Goal: Communication & Community: Share content

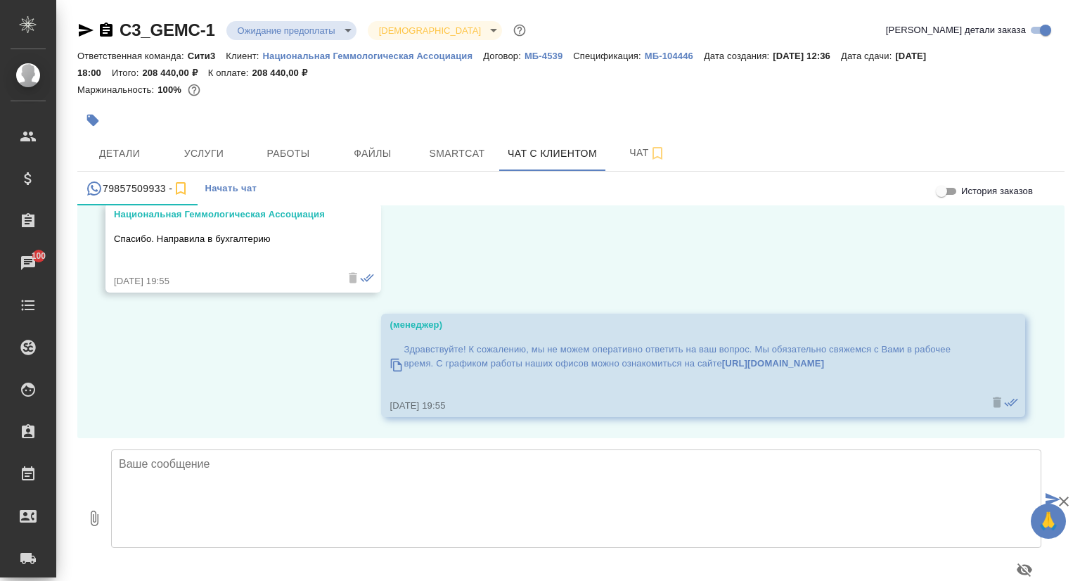
scroll to position [10577, 0]
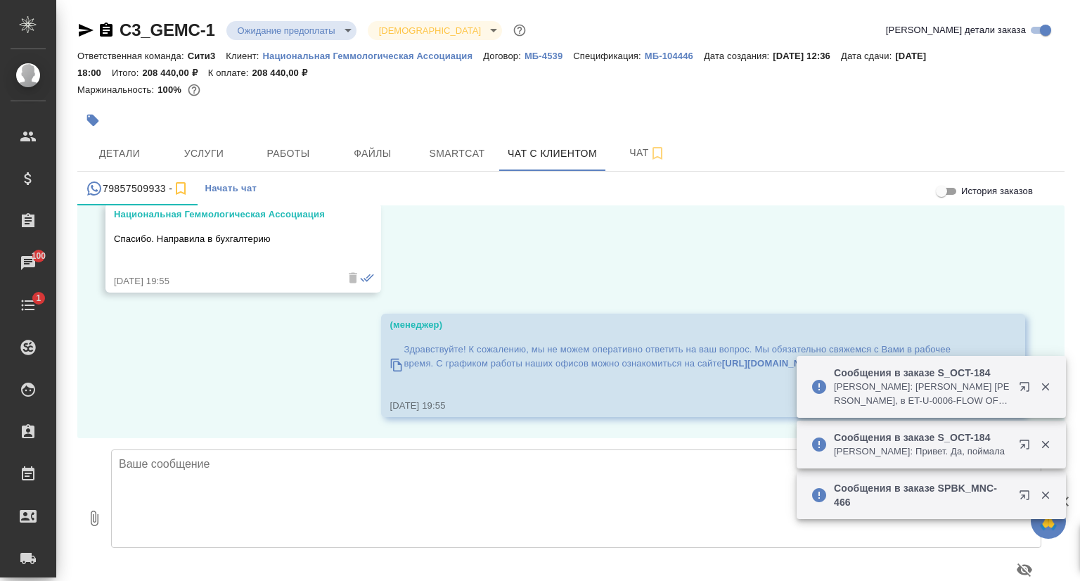
click at [240, 461] on textarea at bounding box center [576, 498] width 930 height 98
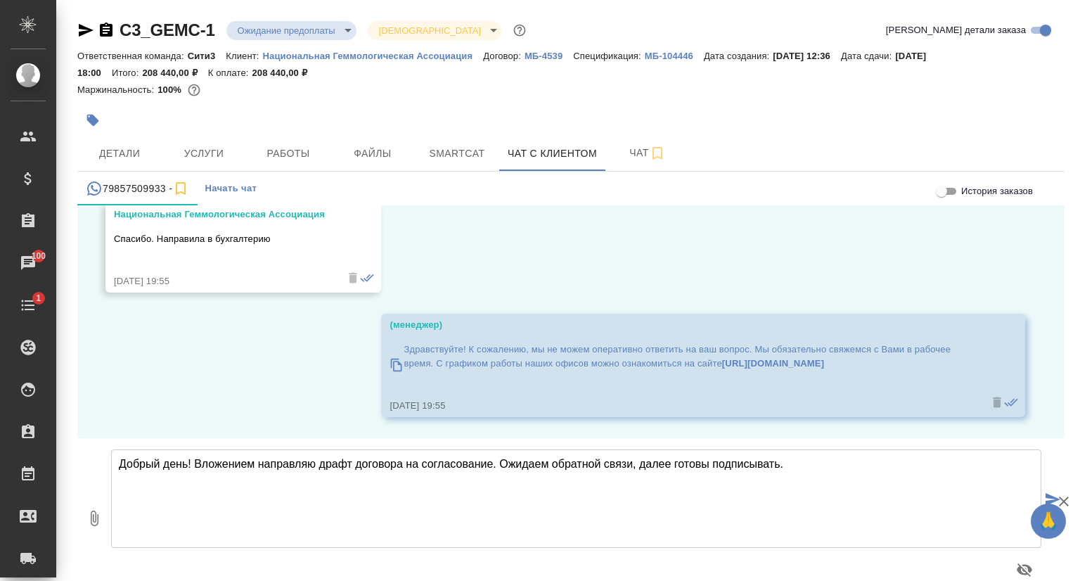
scroll to position [10591, 0]
type textarea "Добрый день! Вложением направляю драфт договора на согласование. Ожидаем обратн…"
click at [96, 520] on icon "button" at bounding box center [95, 517] width 8 height 15
type input "C:\fakepath\МБ-4539.docx"
click at [1046, 496] on icon "submit" at bounding box center [1053, 499] width 15 height 13
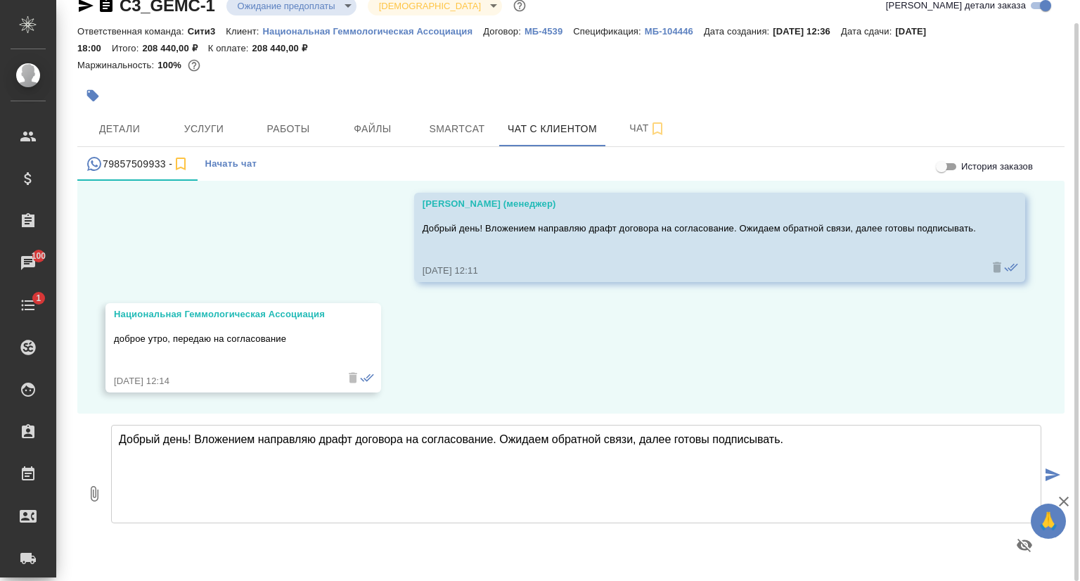
scroll to position [10983, 0]
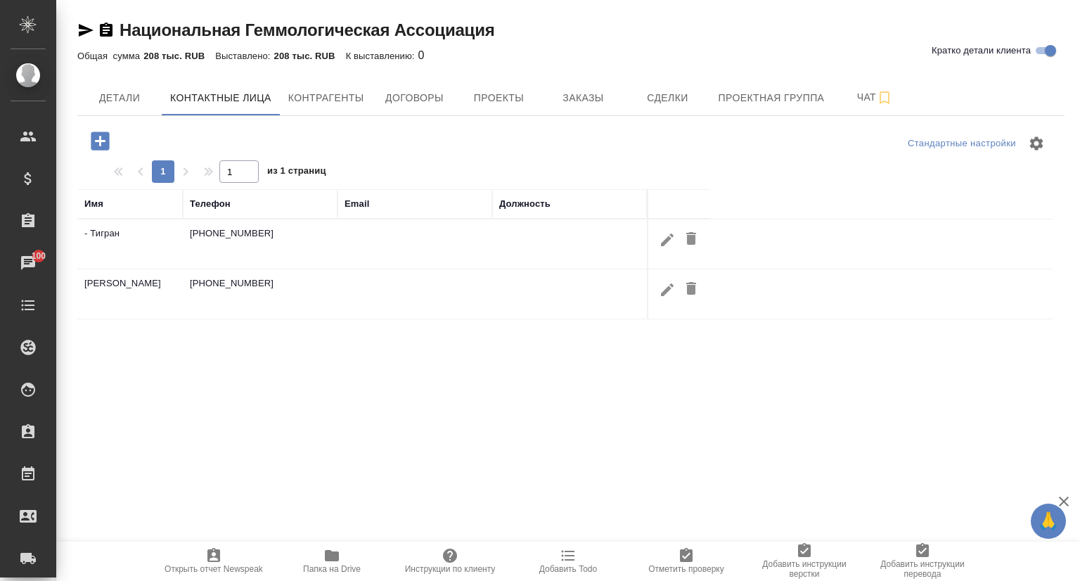
select select "RU"
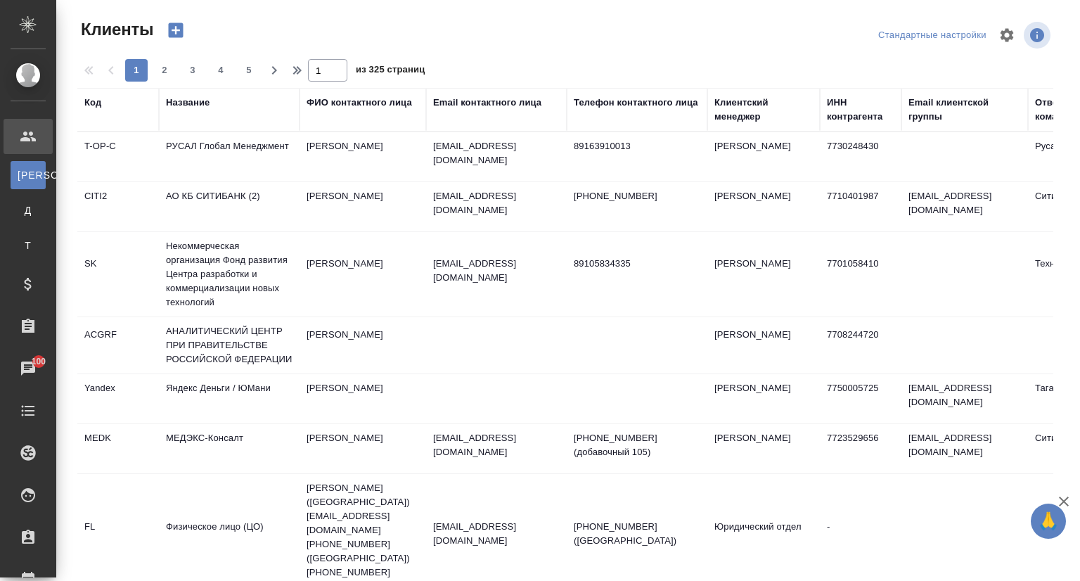
select select "RU"
click at [189, 106] on div "Название" at bounding box center [188, 103] width 44 height 14
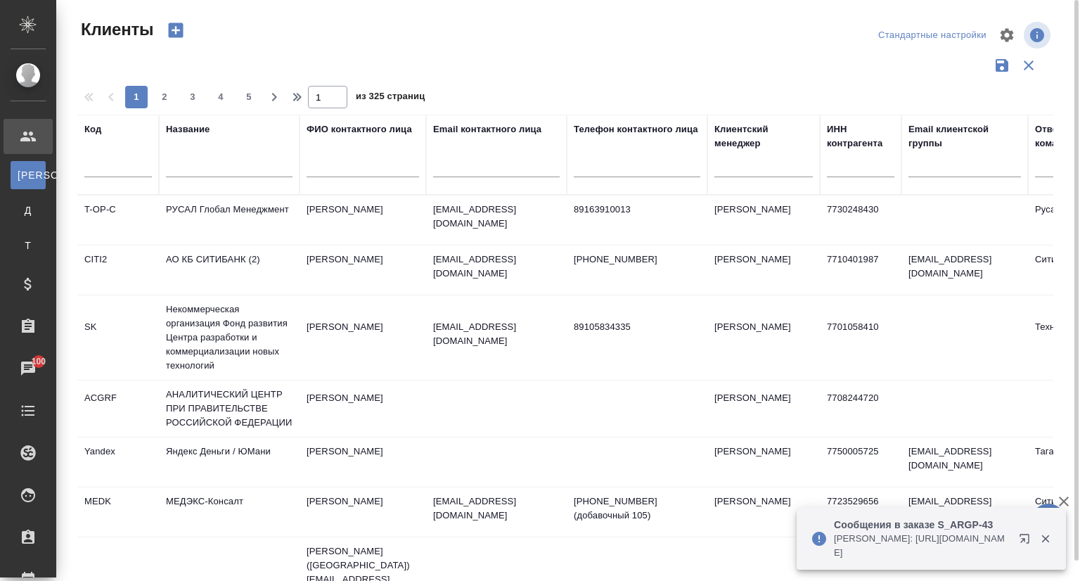
click at [196, 161] on input "text" at bounding box center [229, 169] width 127 height 18
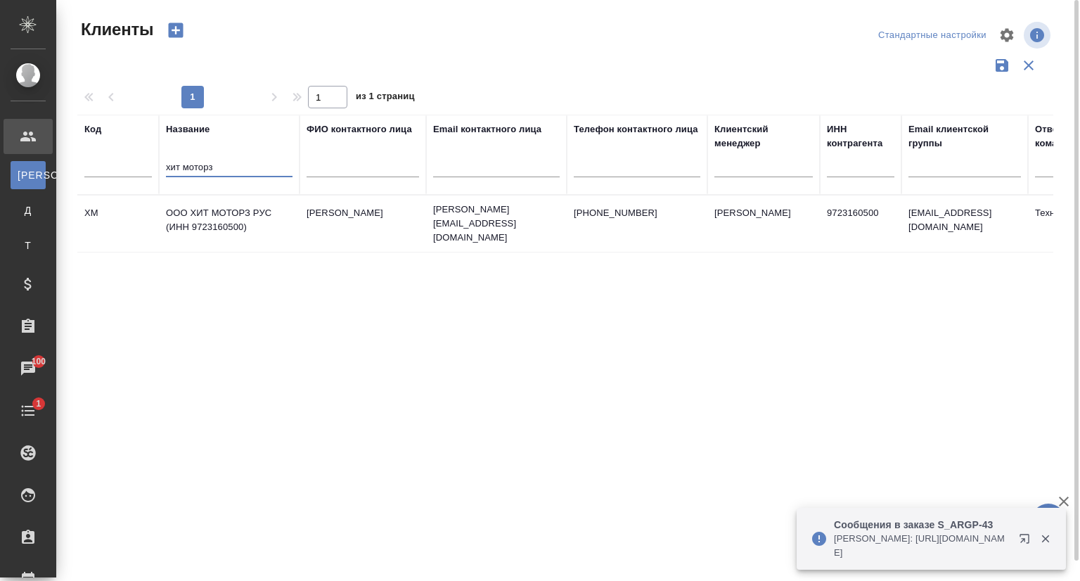
type input "хит моторз"
click at [233, 217] on td "ООО ХИТ МОТОРЗ РУС (ИНН 9723160500)" at bounding box center [229, 223] width 141 height 49
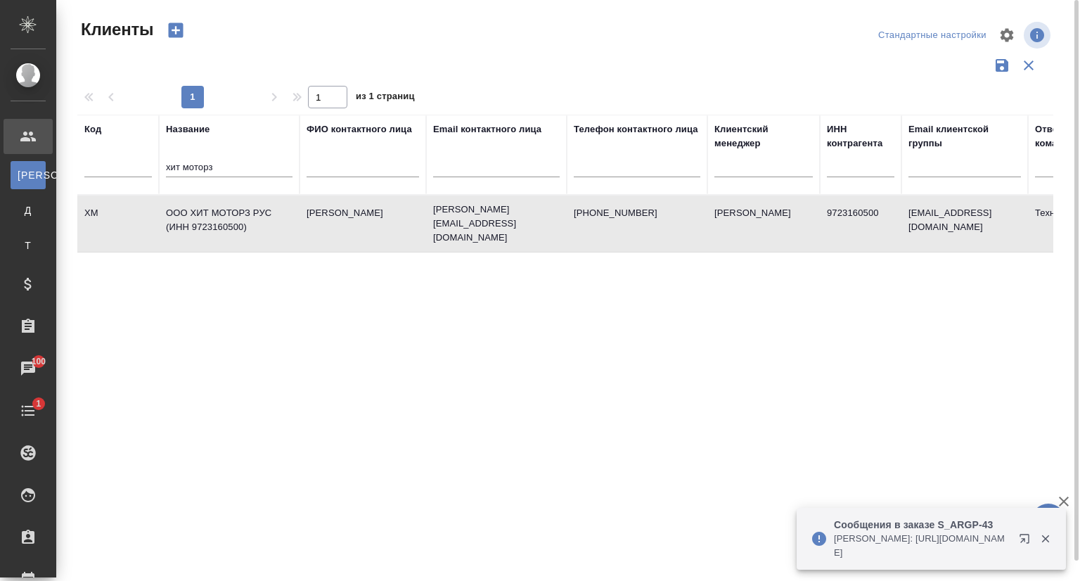
click at [233, 217] on td "ООО ХИТ МОТОРЗ РУС (ИНН 9723160500)" at bounding box center [229, 223] width 141 height 49
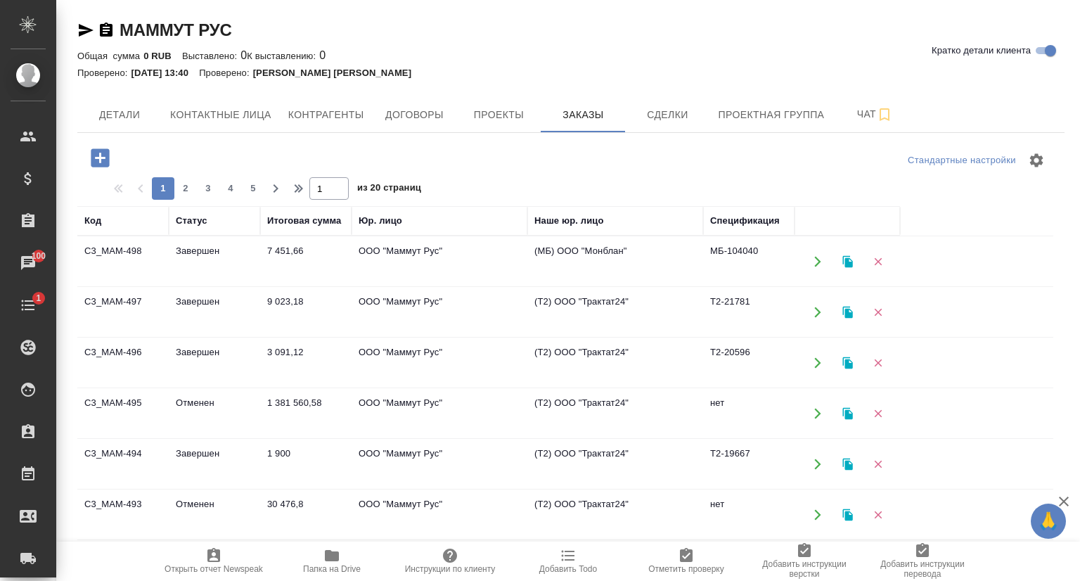
click at [123, 251] on td "C3_MAM-498" at bounding box center [122, 261] width 91 height 49
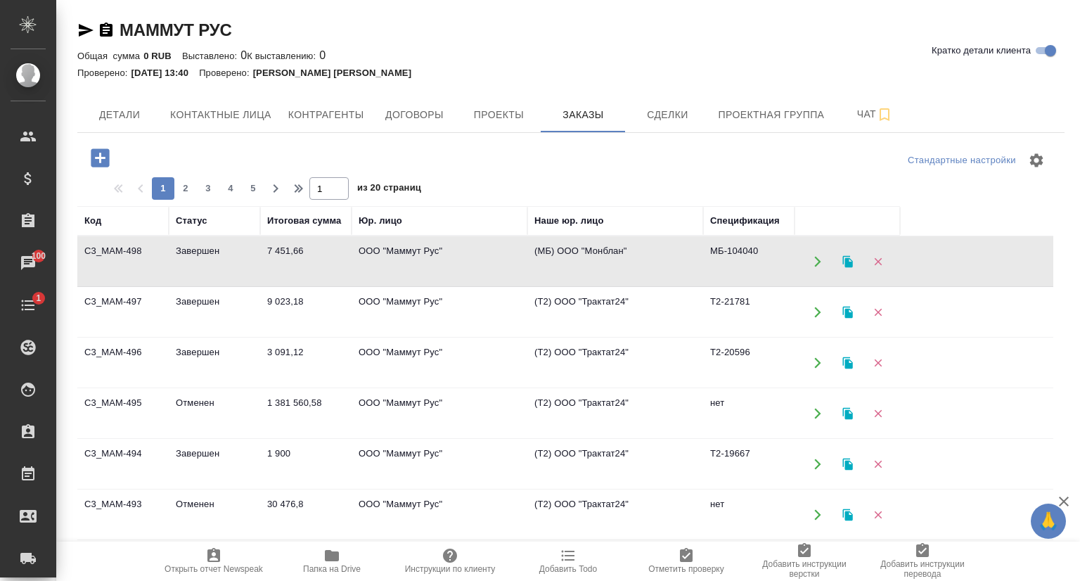
click at [123, 251] on td "C3_MAM-498" at bounding box center [122, 261] width 91 height 49
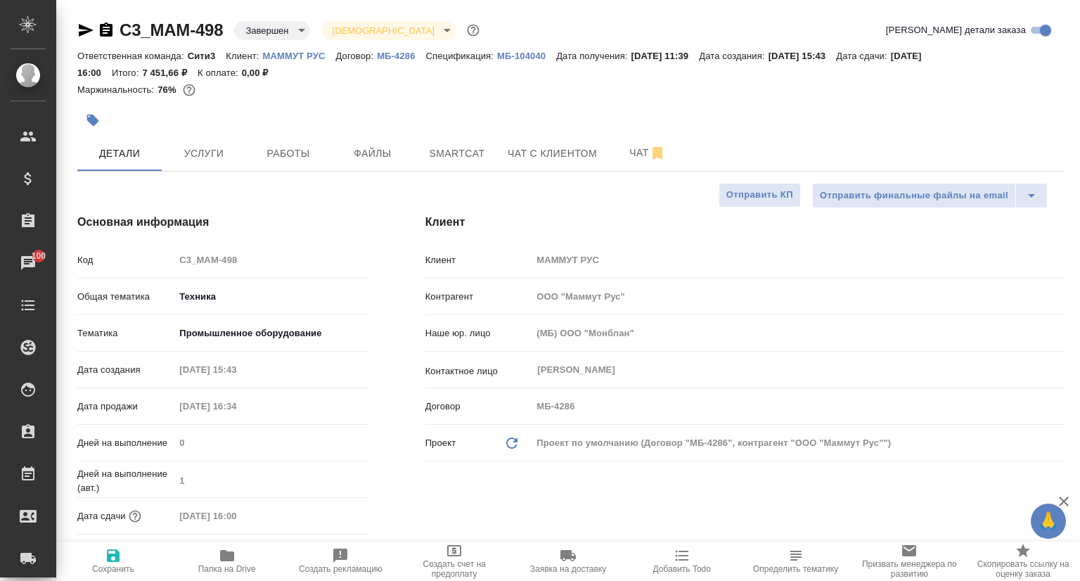
select select "RU"
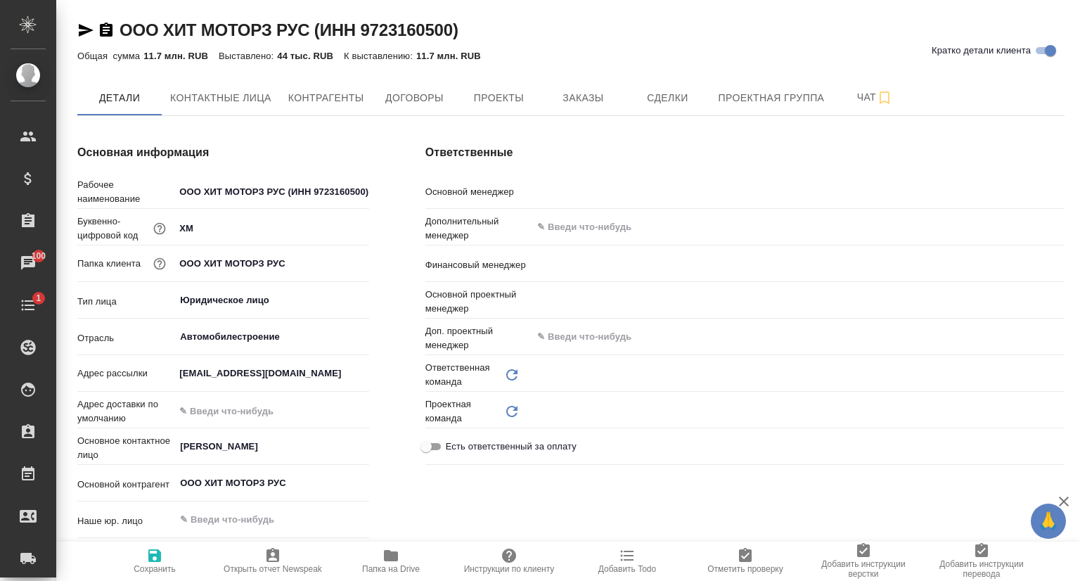
type input "Технический"
type textarea "x"
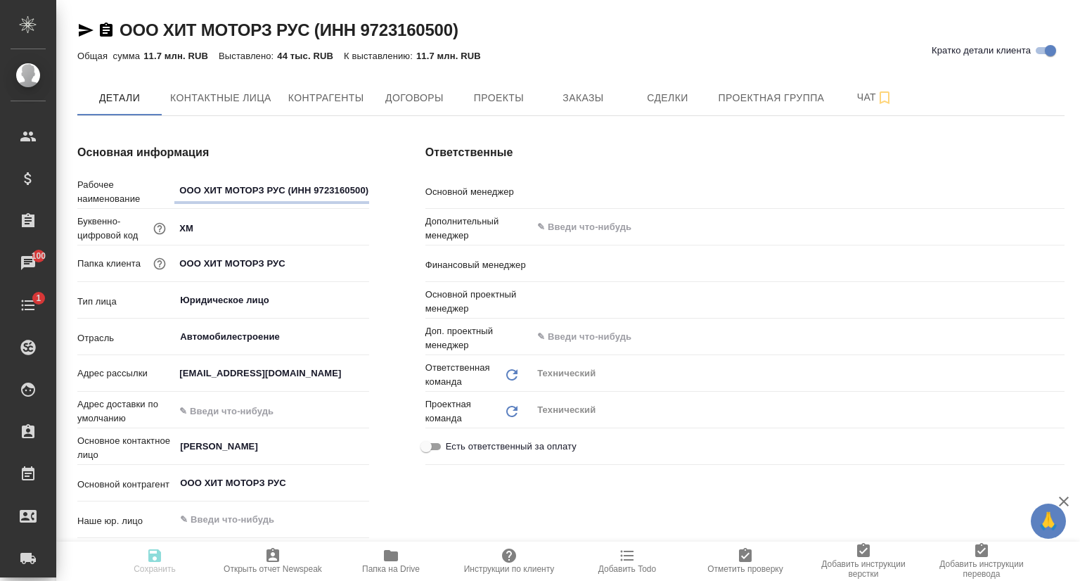
type textarea "x"
click at [510, 96] on span "Проекты" at bounding box center [498, 98] width 67 height 18
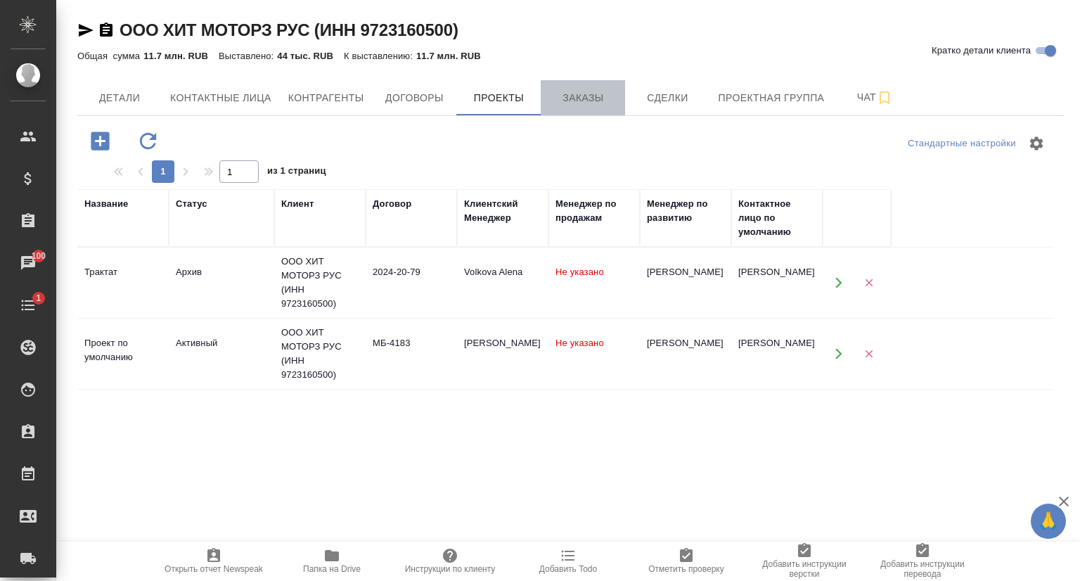
click at [597, 100] on span "Заказы" at bounding box center [582, 98] width 67 height 18
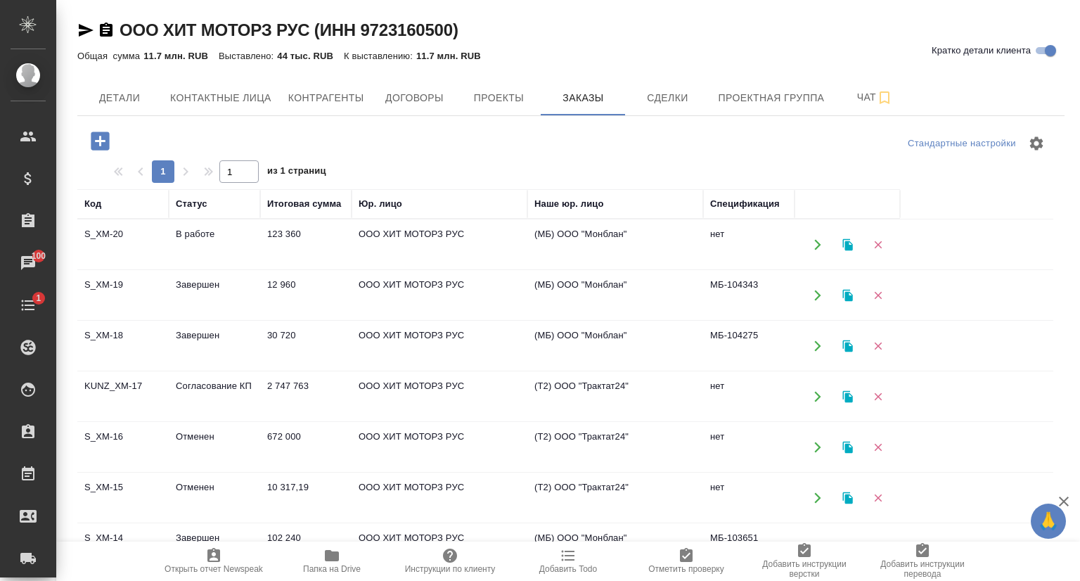
click at [123, 382] on td "KUNZ_XM-17" at bounding box center [122, 396] width 91 height 49
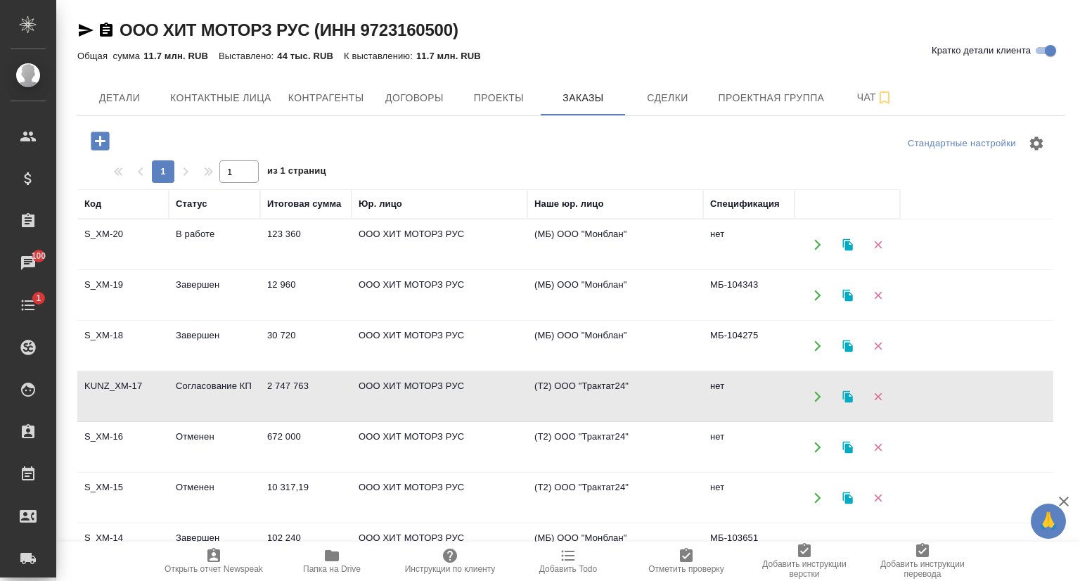
click at [123, 382] on td "KUNZ_XM-17" at bounding box center [122, 396] width 91 height 49
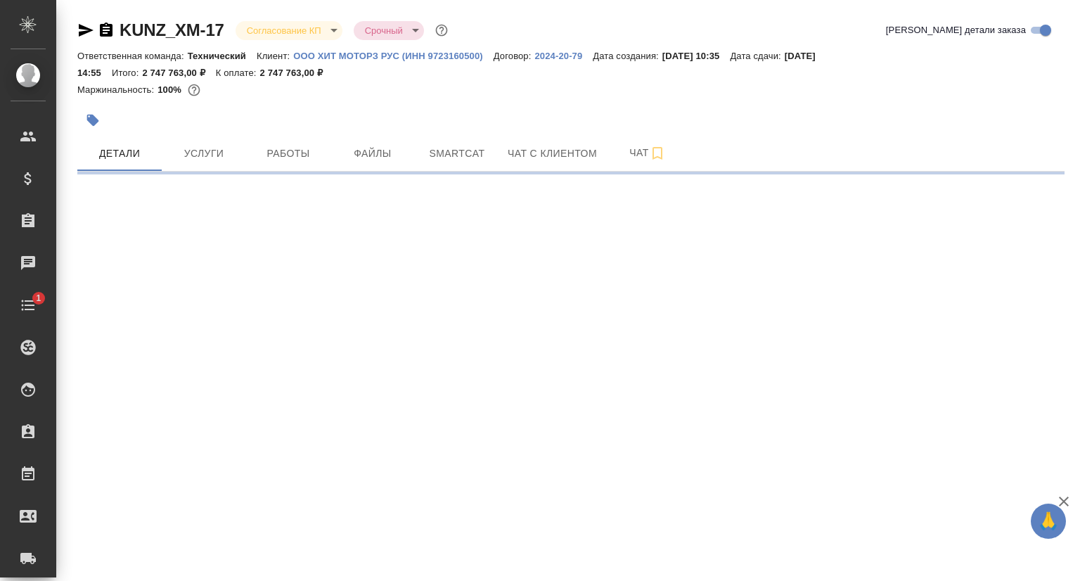
select select "RU"
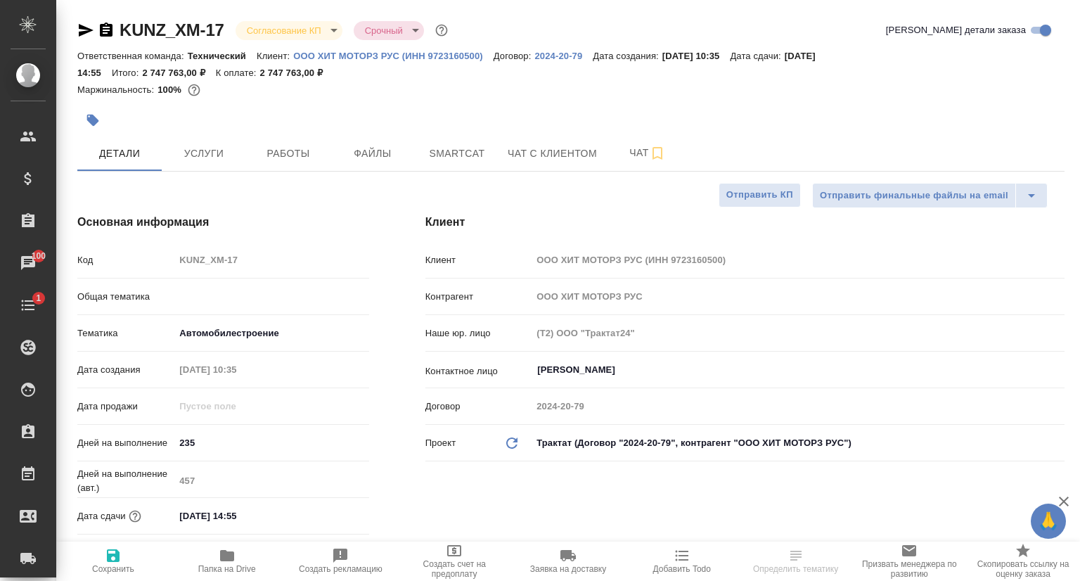
type textarea "x"
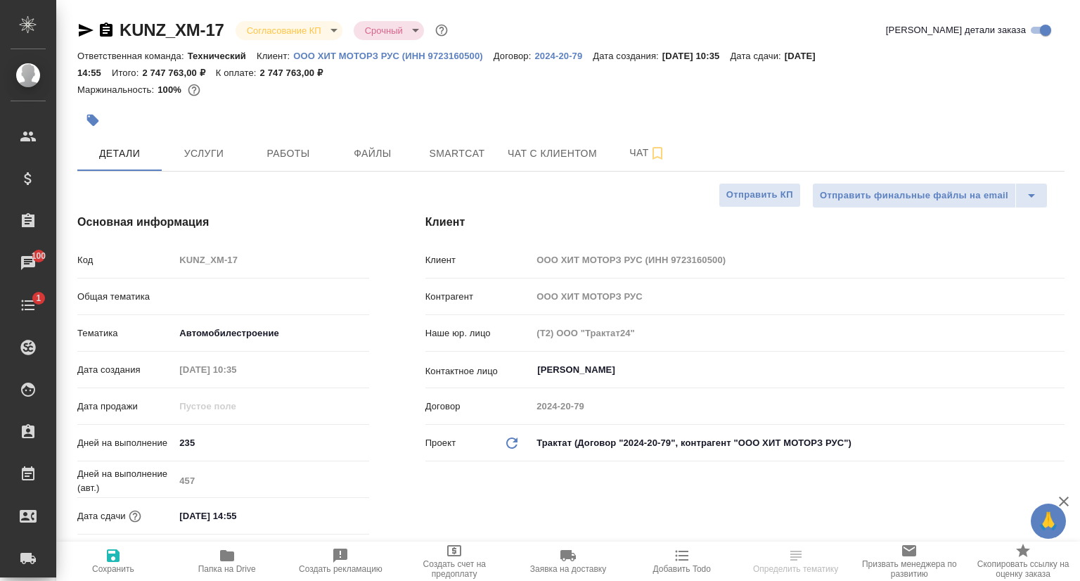
type textarea "x"
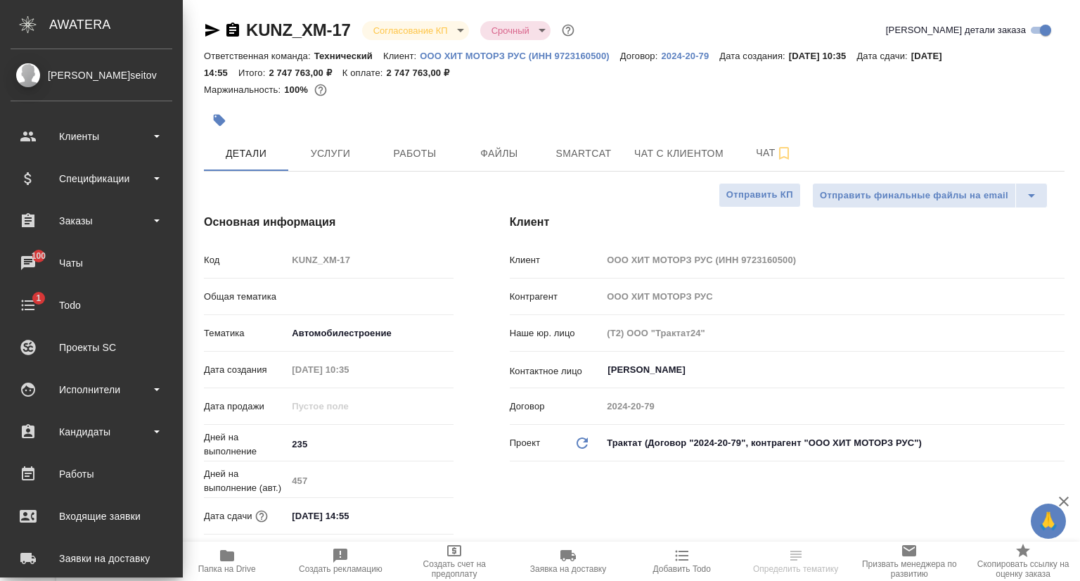
type textarea "x"
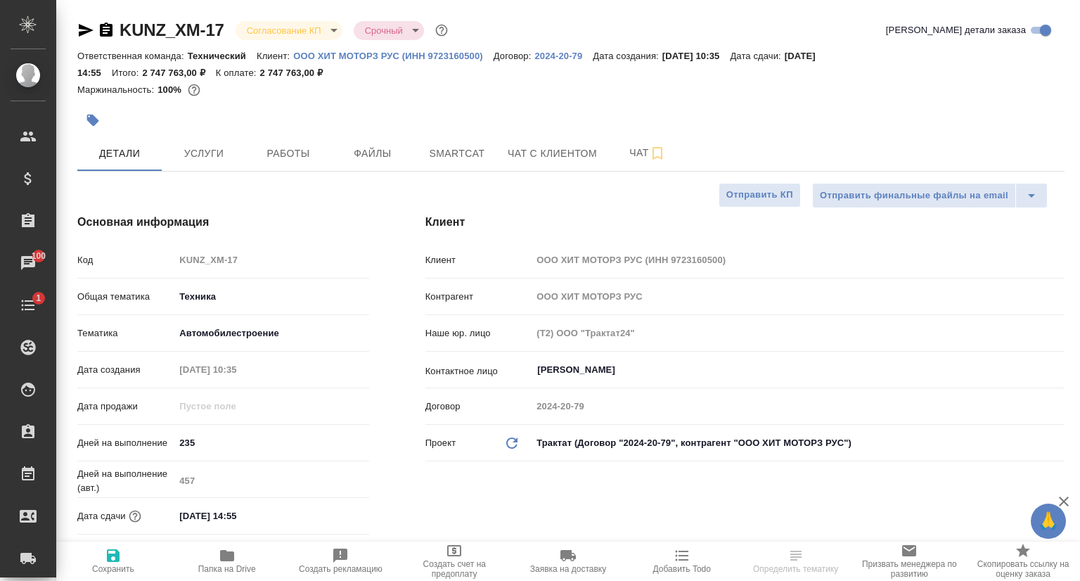
type textarea "x"
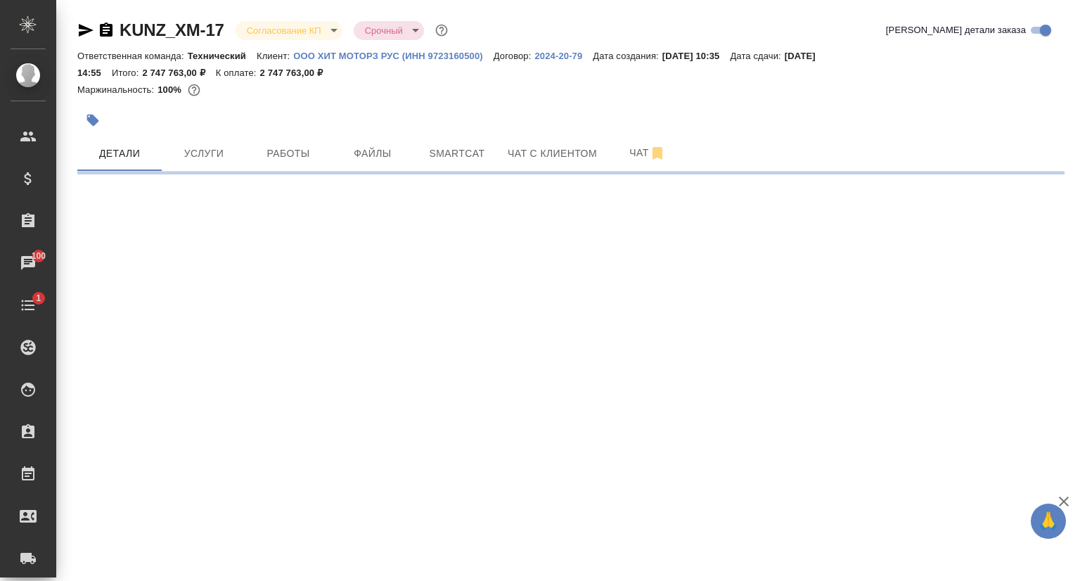
select select "RU"
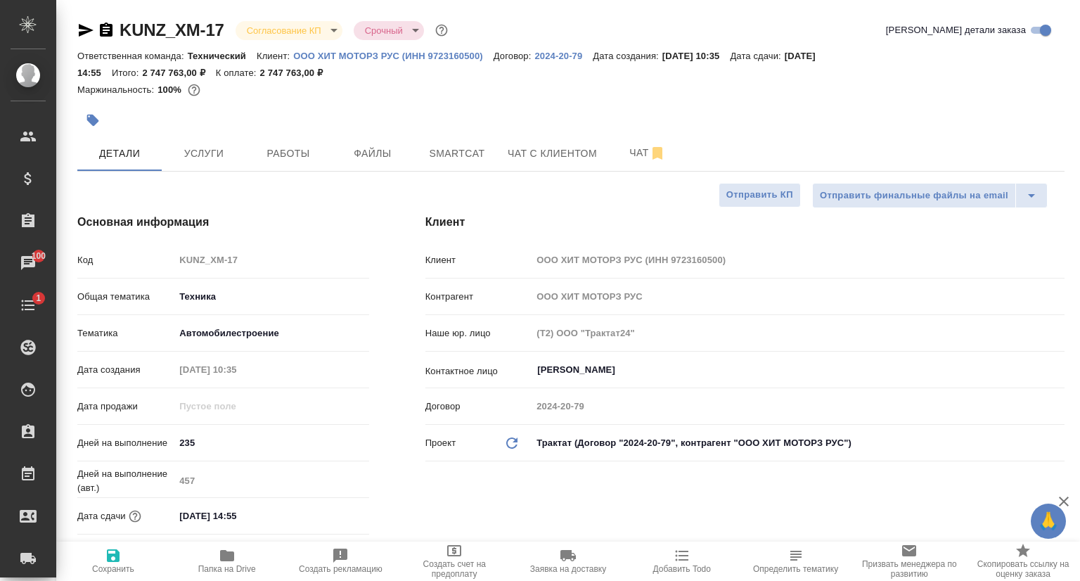
type textarea "x"
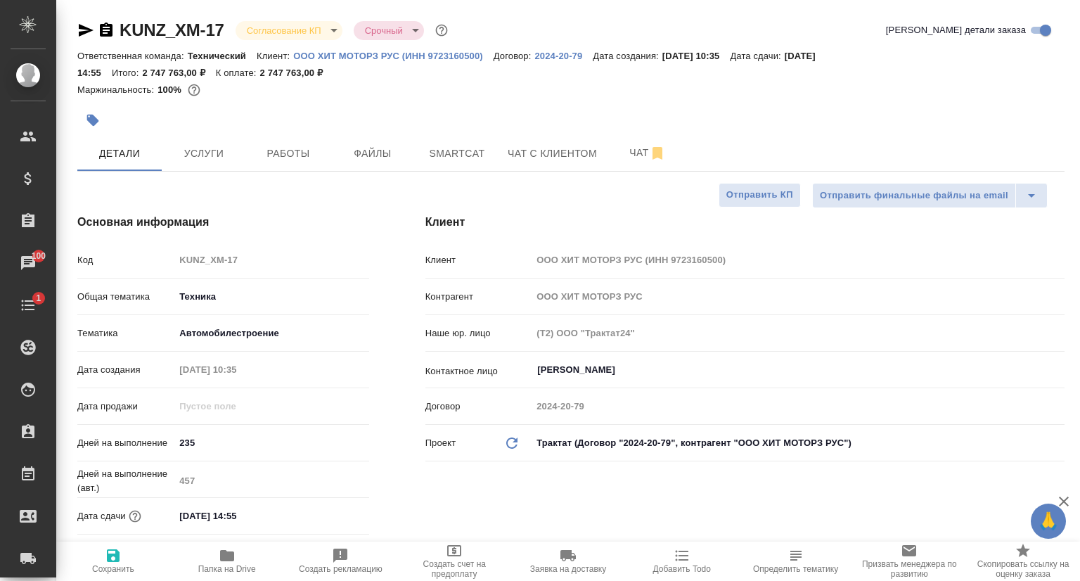
type textarea "x"
click at [172, 262] on div "Код KUNZ_XM-17" at bounding box center [223, 259] width 292 height 25
type textarea "x"
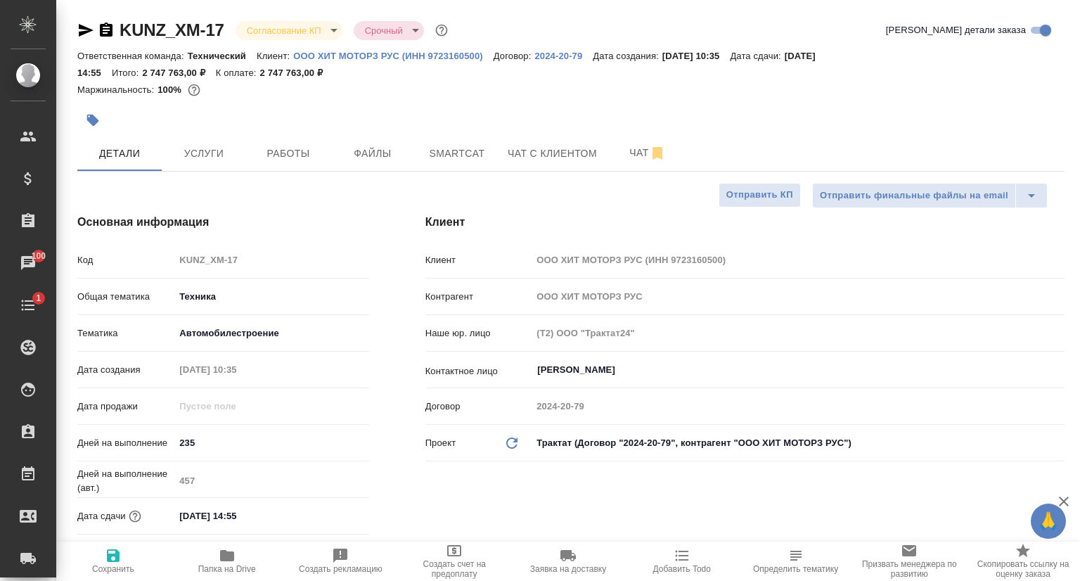
type textarea "x"
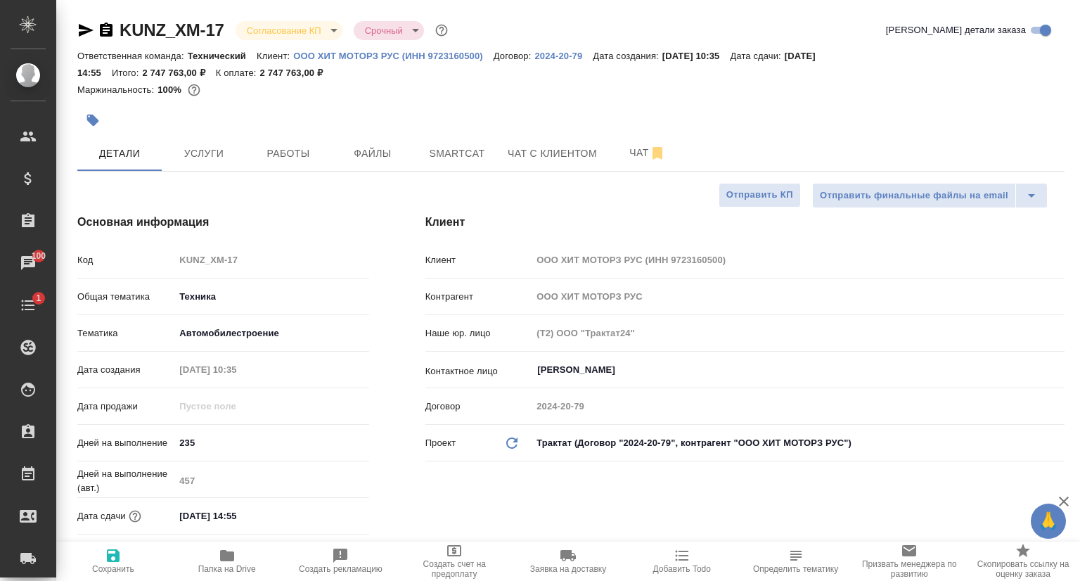
type textarea "x"
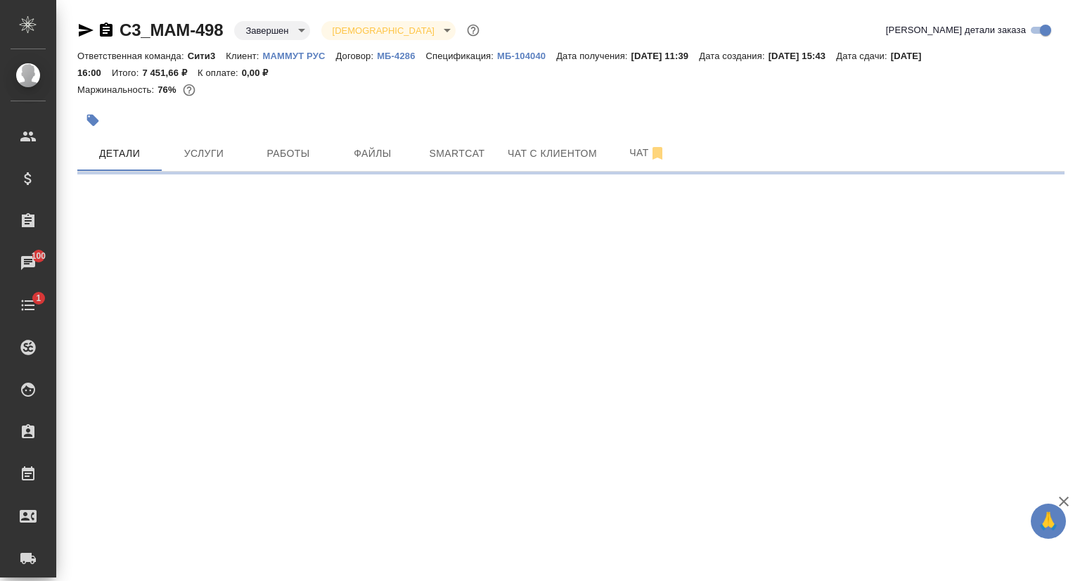
select select "RU"
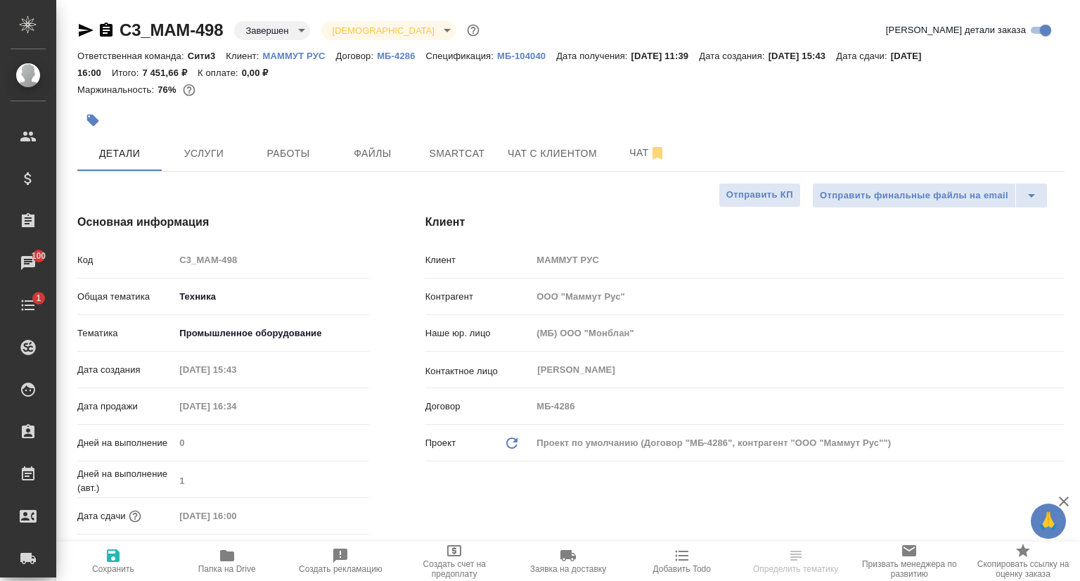
type textarea "x"
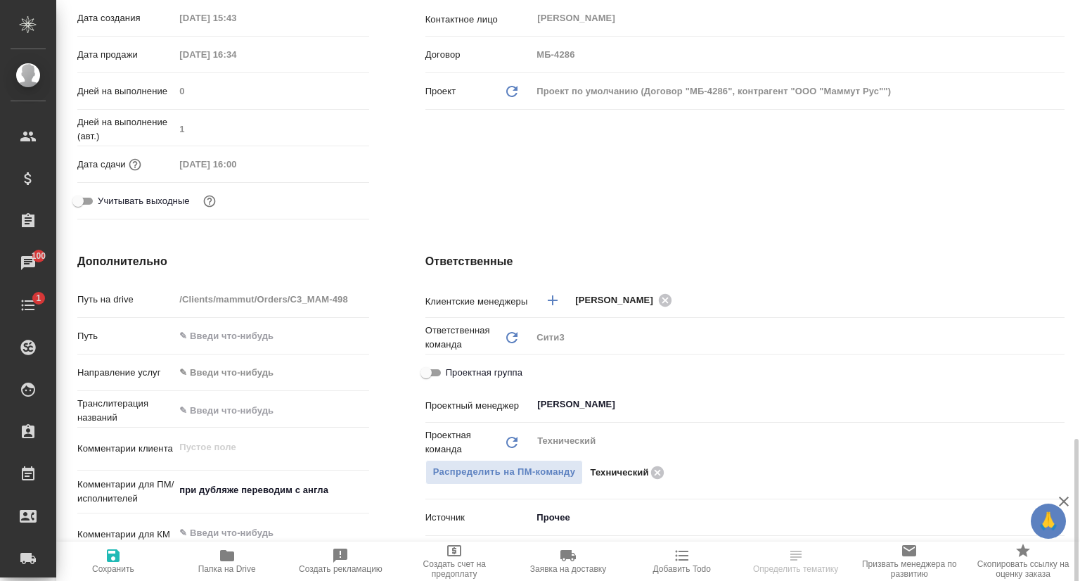
scroll to position [562, 0]
